Goal: Navigation & Orientation: Find specific page/section

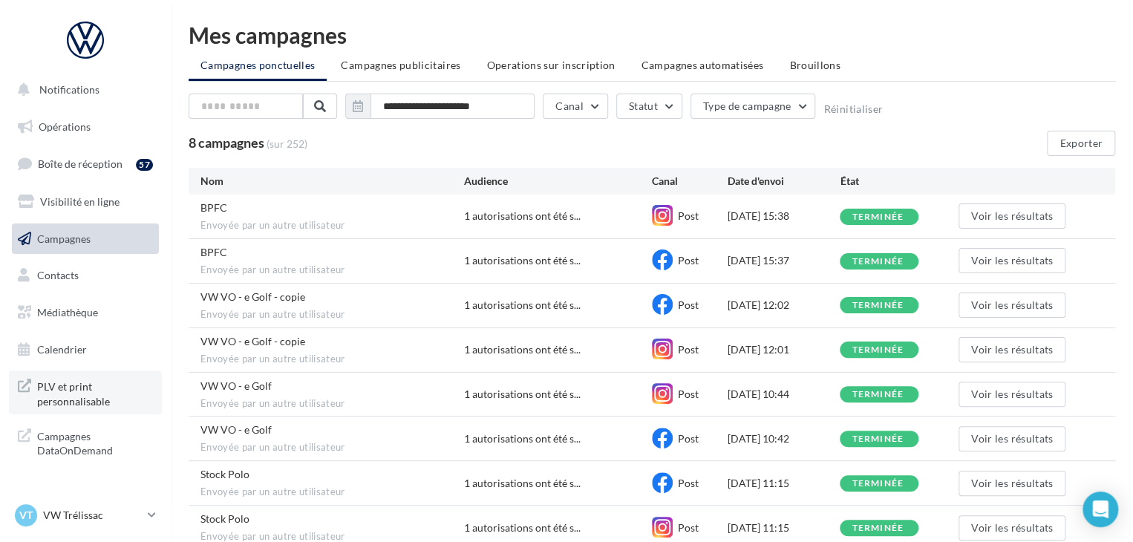
click at [113, 394] on span "PLV et print personnalisable" at bounding box center [95, 392] width 116 height 32
click at [99, 321] on link "Médiathèque" at bounding box center [85, 312] width 153 height 31
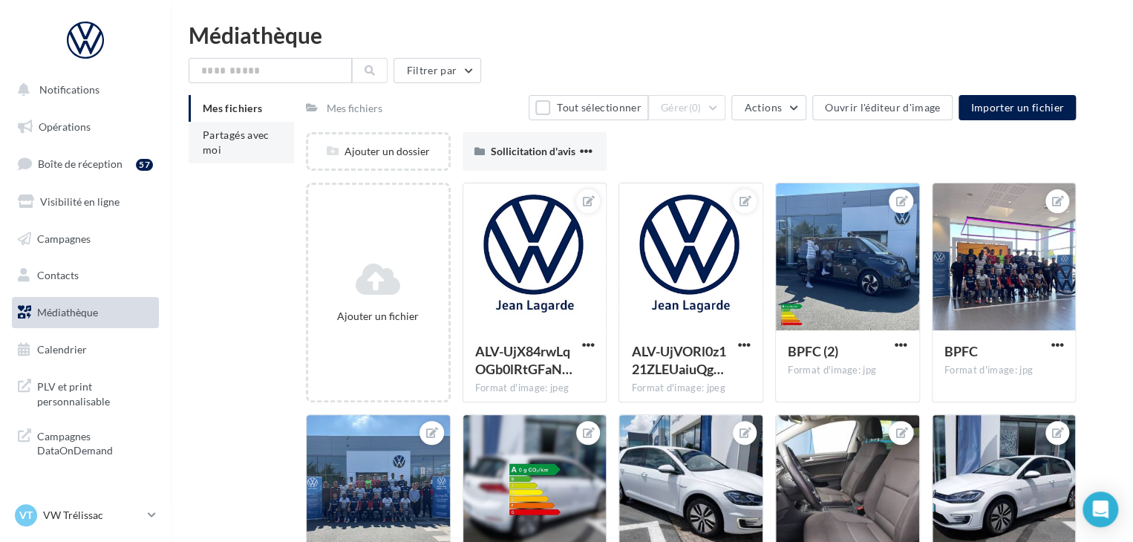
click at [239, 149] on li "Partagés avec moi" at bounding box center [241, 143] width 105 height 42
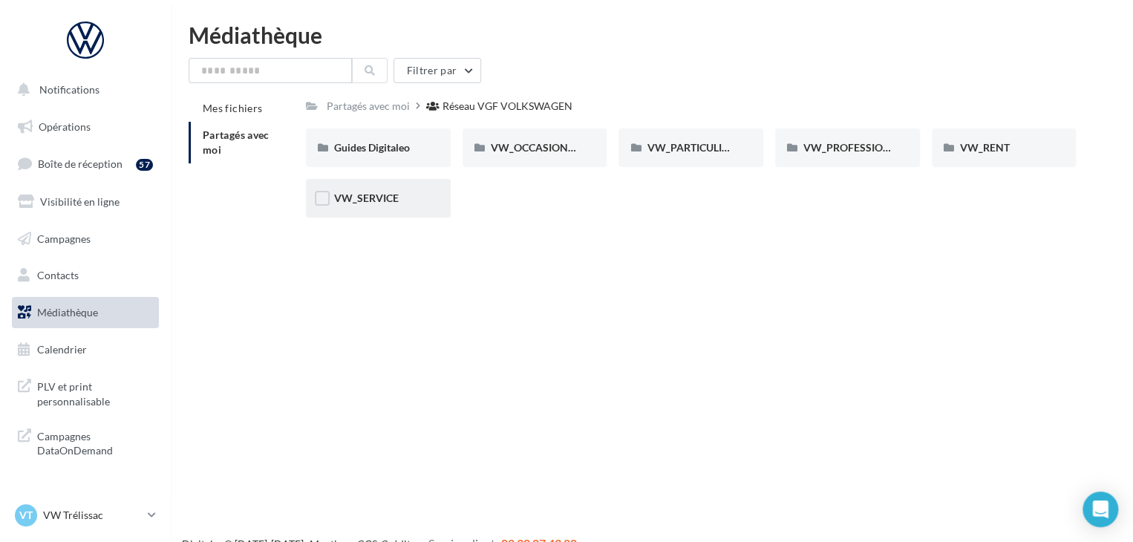
click at [374, 200] on span "VW_SERVICE" at bounding box center [366, 198] width 65 height 13
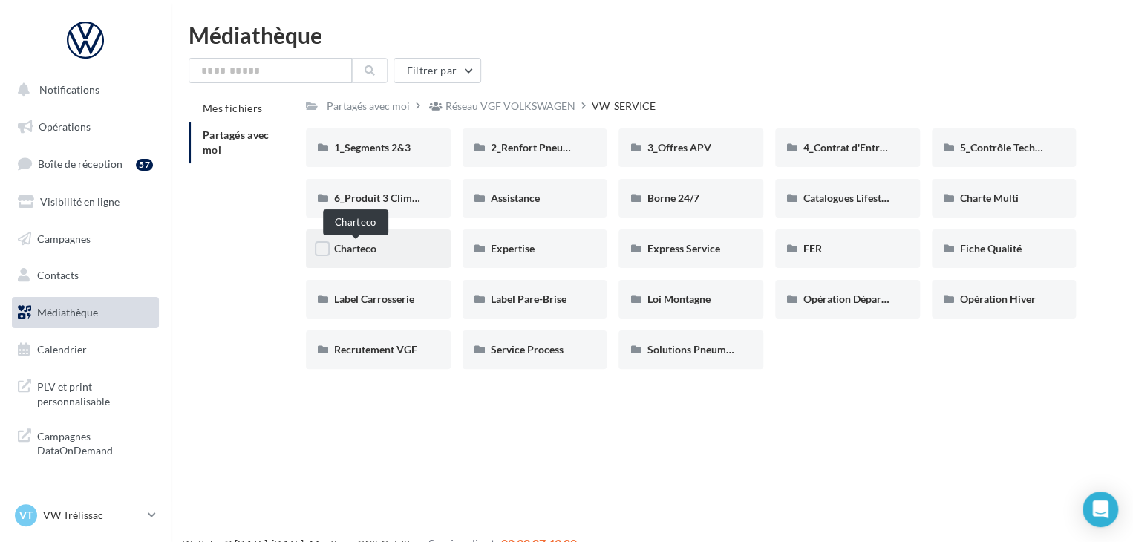
click at [382, 247] on div "Charteco" at bounding box center [378, 248] width 88 height 15
click at [399, 363] on div "Recrutement VGF" at bounding box center [378, 349] width 145 height 39
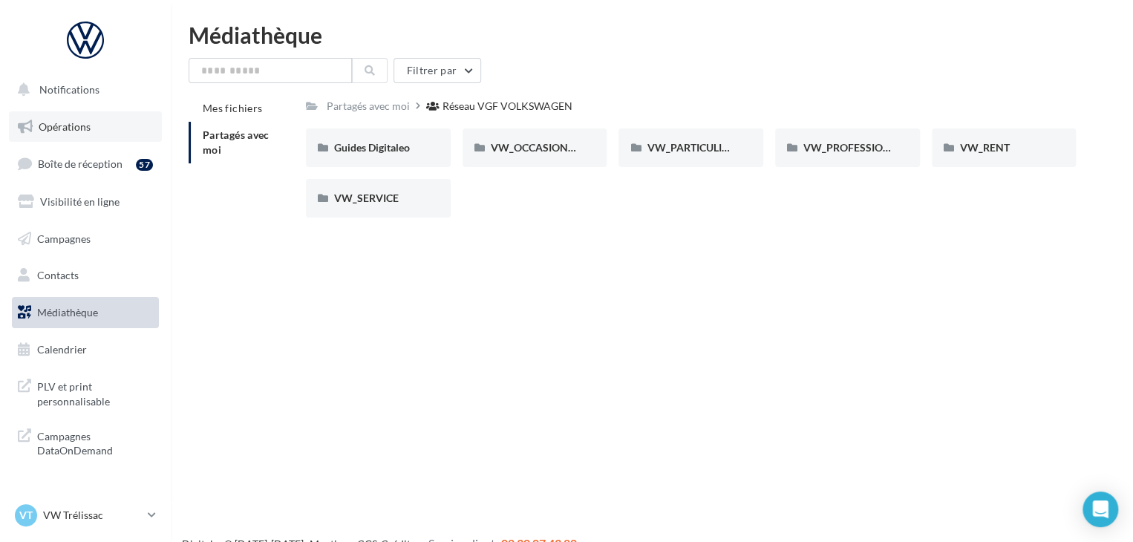
click at [76, 124] on span "Opérations" at bounding box center [65, 126] width 52 height 13
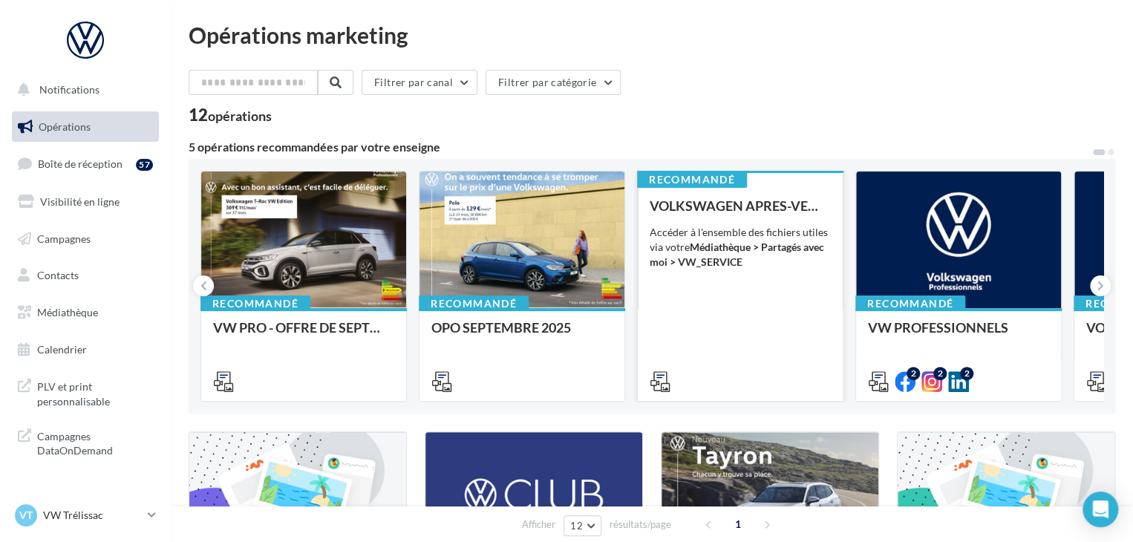
click at [742, 293] on div "VOLKSWAGEN APRES-VENTE Accéder à l'ensemble des fichiers utiles via votre Média…" at bounding box center [740, 292] width 181 height 189
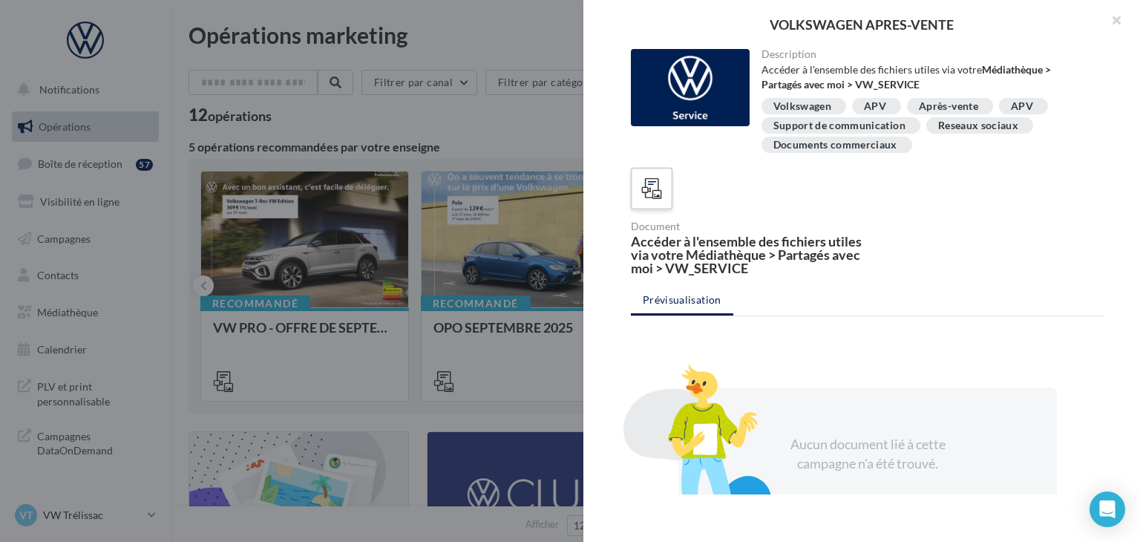
click at [653, 196] on icon at bounding box center [653, 189] width 22 height 22
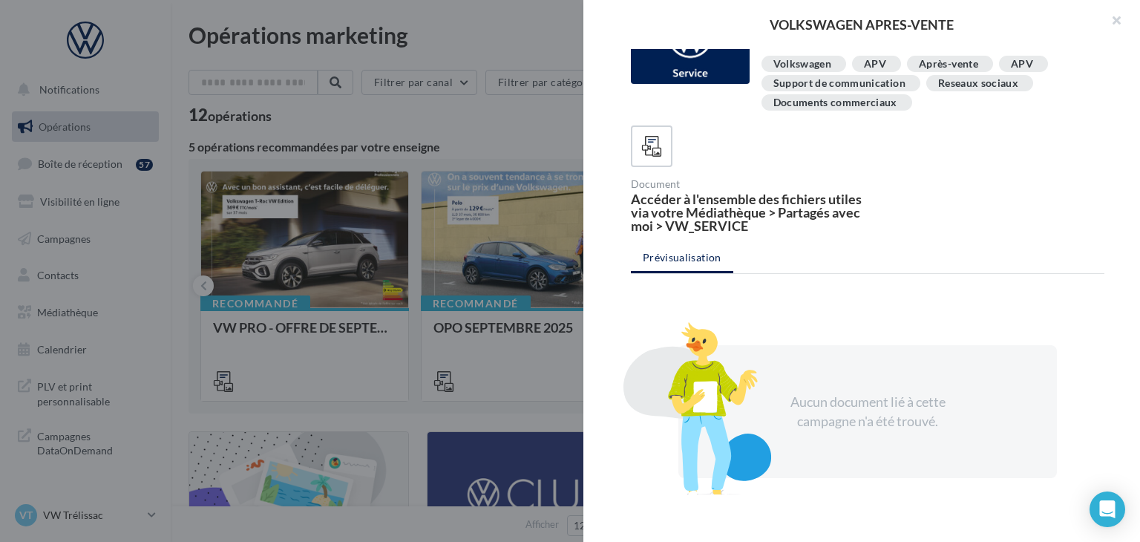
scroll to position [84, 0]
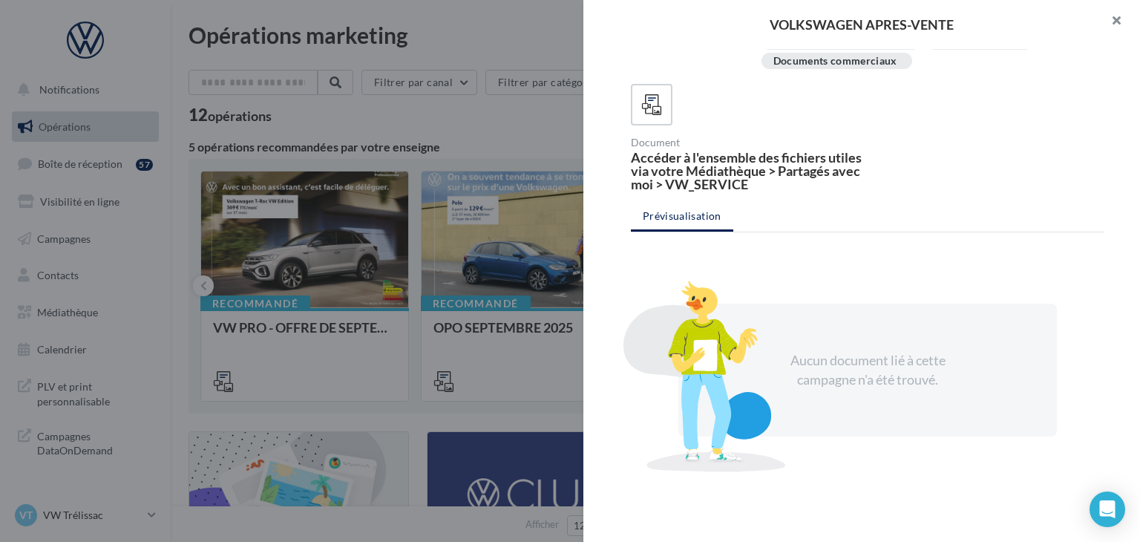
click at [1123, 22] on button "button" at bounding box center [1110, 22] width 59 height 45
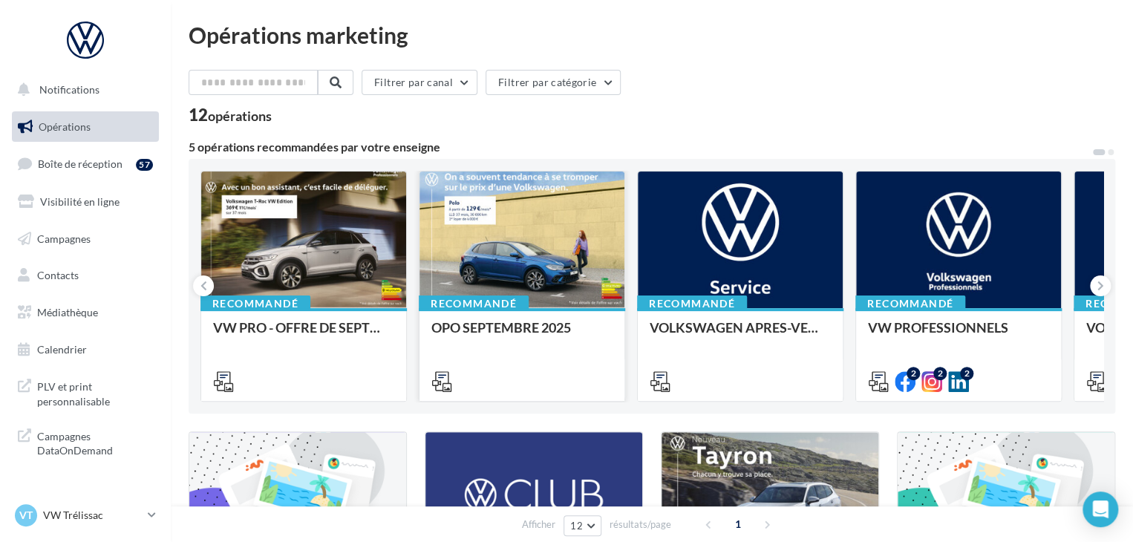
click at [558, 232] on div at bounding box center [522, 241] width 205 height 138
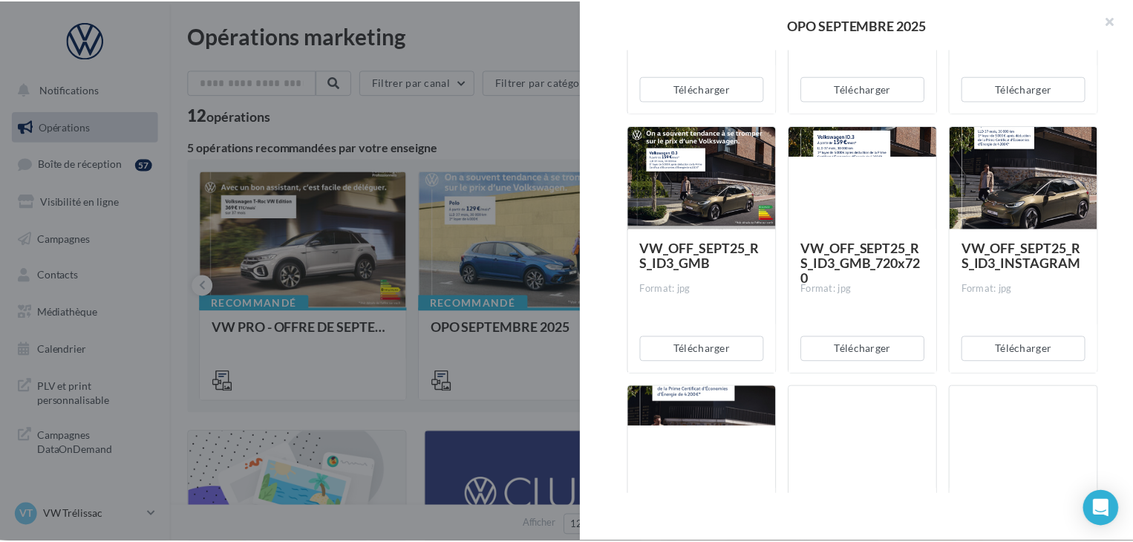
scroll to position [1411, 0]
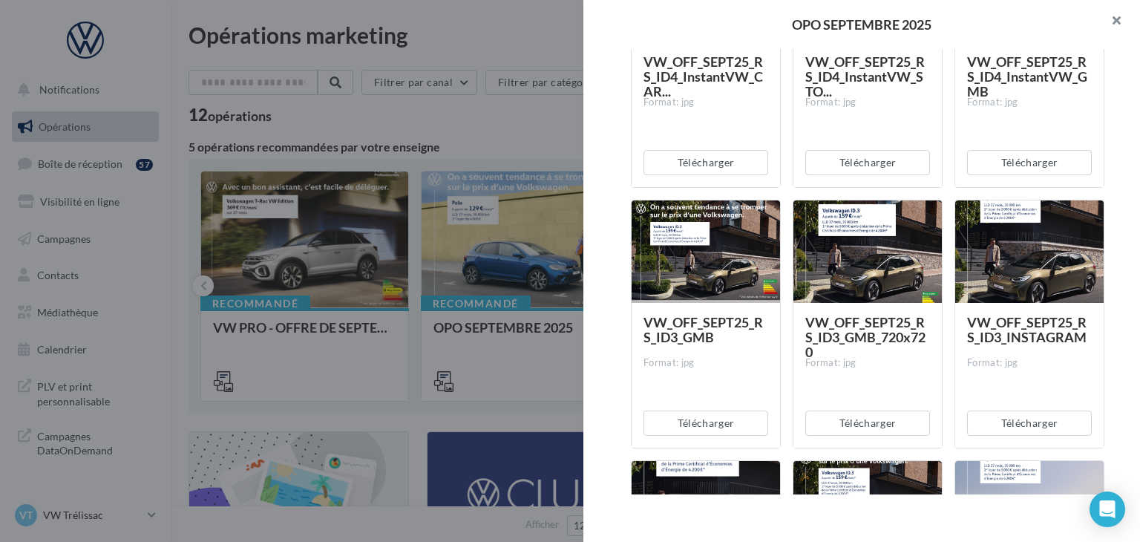
click at [1120, 16] on button "button" at bounding box center [1110, 22] width 59 height 45
